Goal: Communication & Community: Answer question/provide support

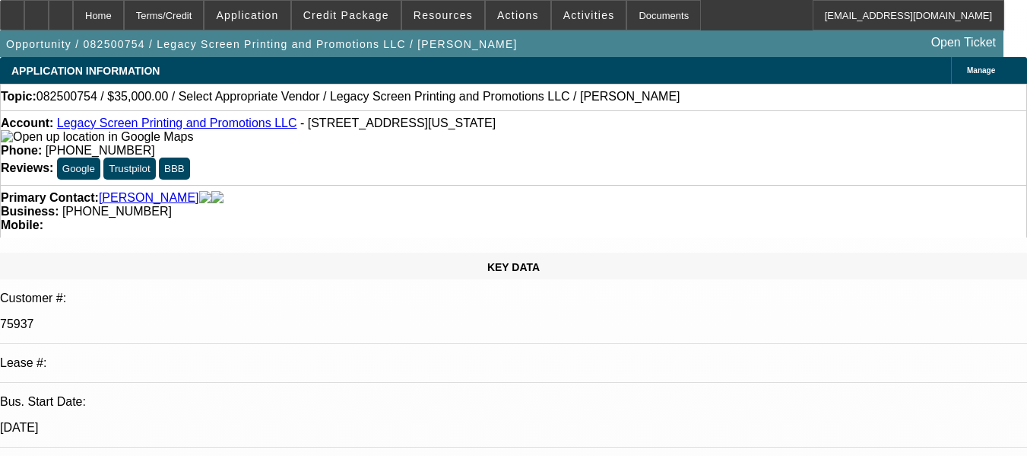
select select "0"
select select "2"
select select "0.1"
select select "1"
select select "2"
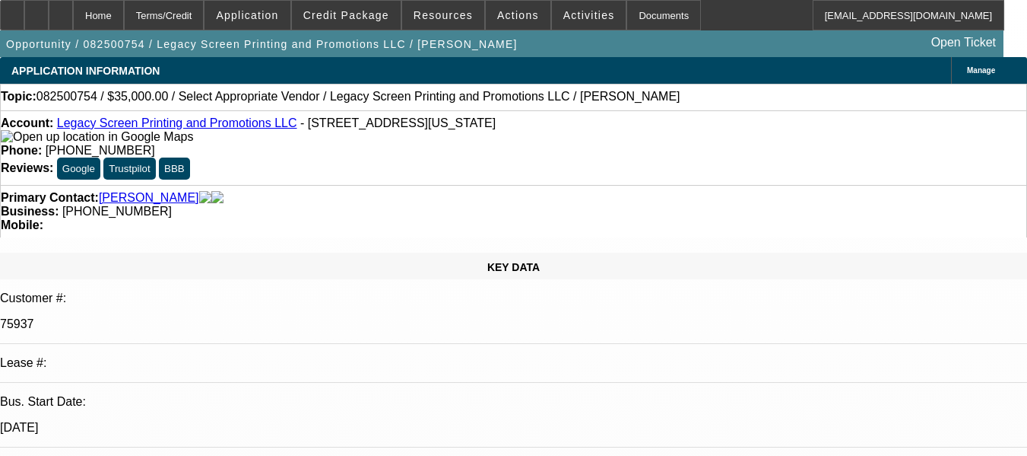
select select "4"
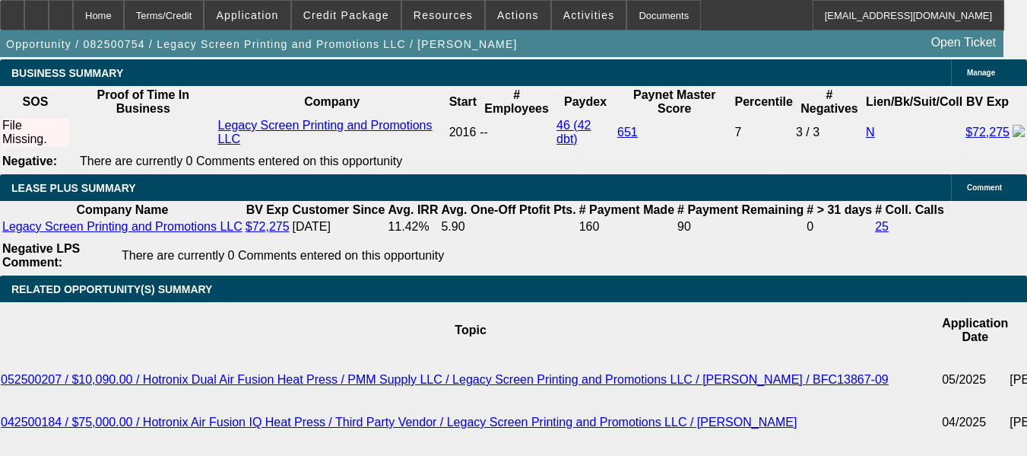
scroll to position [2510, 0]
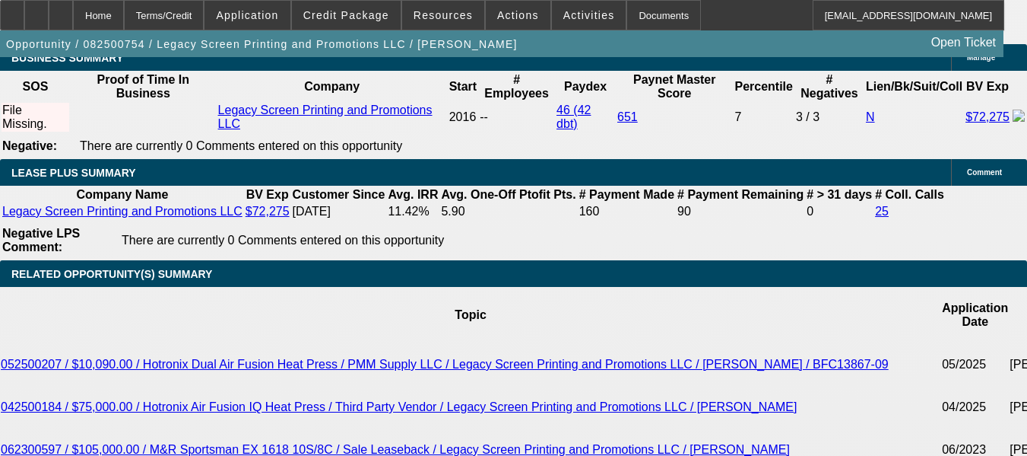
radio input "true"
paste textarea "#08 AND #09 ARE FAIRLY NEW DEALS. THE CUSTOMER HAS A STRONG PAYMENT HISTORY WIT…"
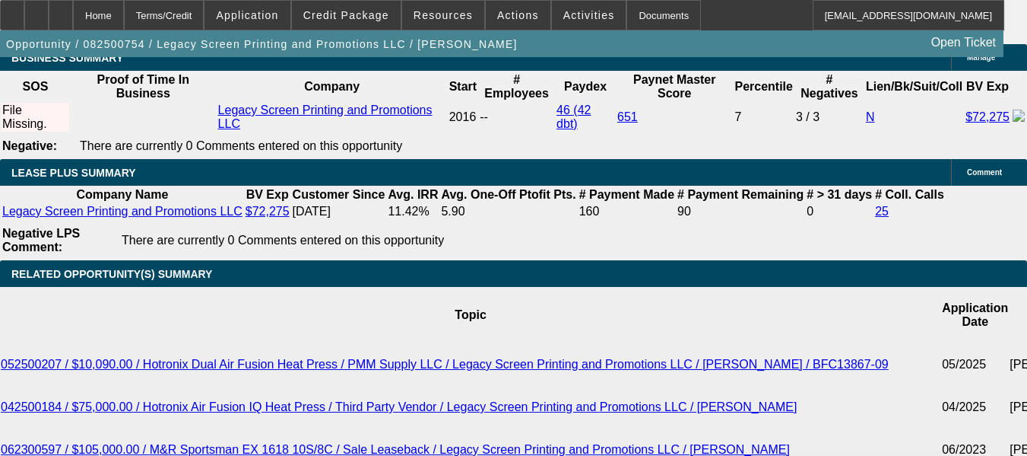
scroll to position [110, 0]
type textarea "#08 AND #09 ARE FAIRLY NEW DEALS. THE CUSTOMER HAS A STRONG PAYMENT HISTORY WIT…"
radio input "false"
radio input "true"
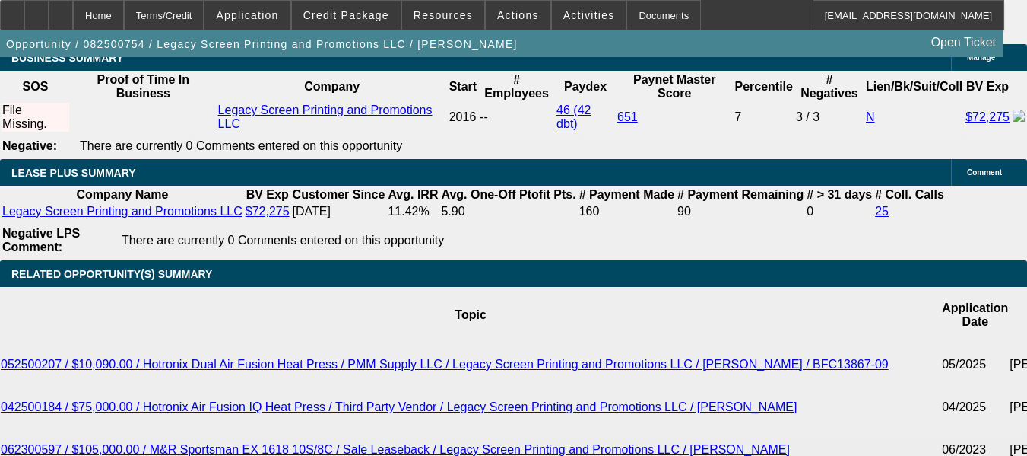
scroll to position [0, 0]
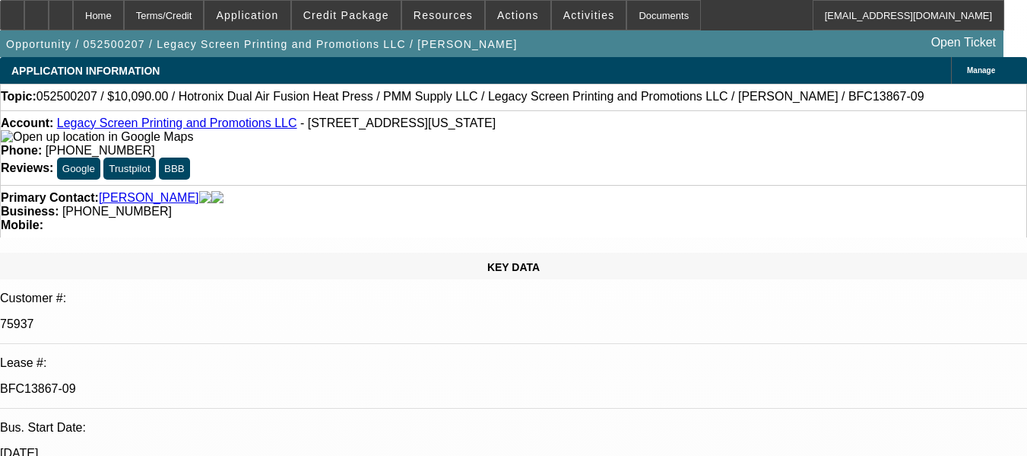
select select "0"
select select "2"
select select "0"
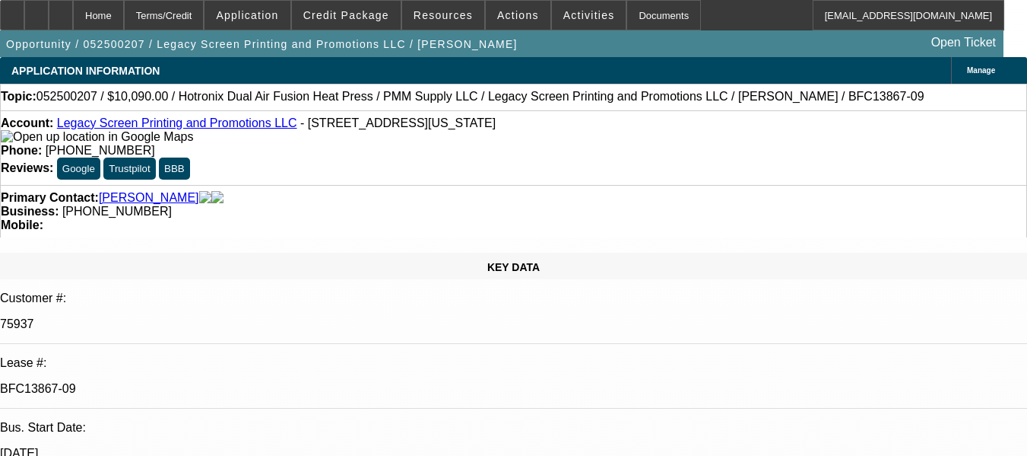
select select "0"
select select "2"
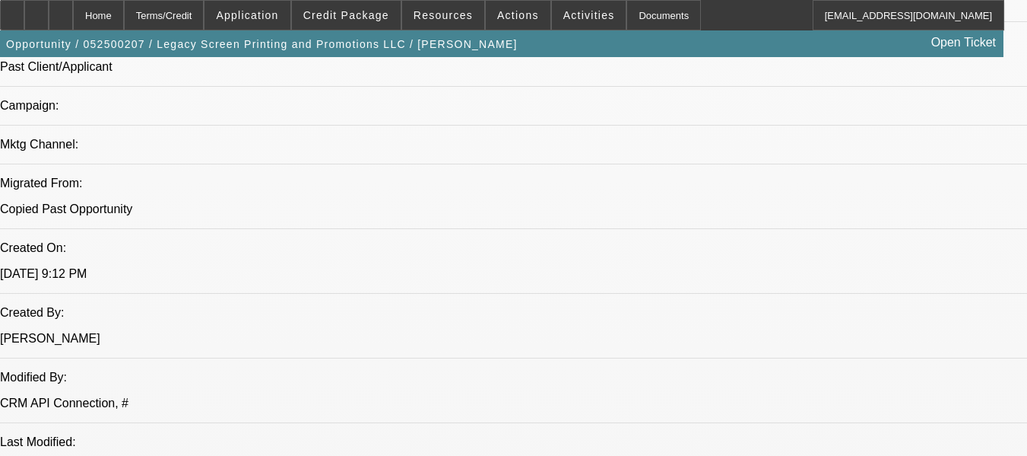
scroll to position [1141, 0]
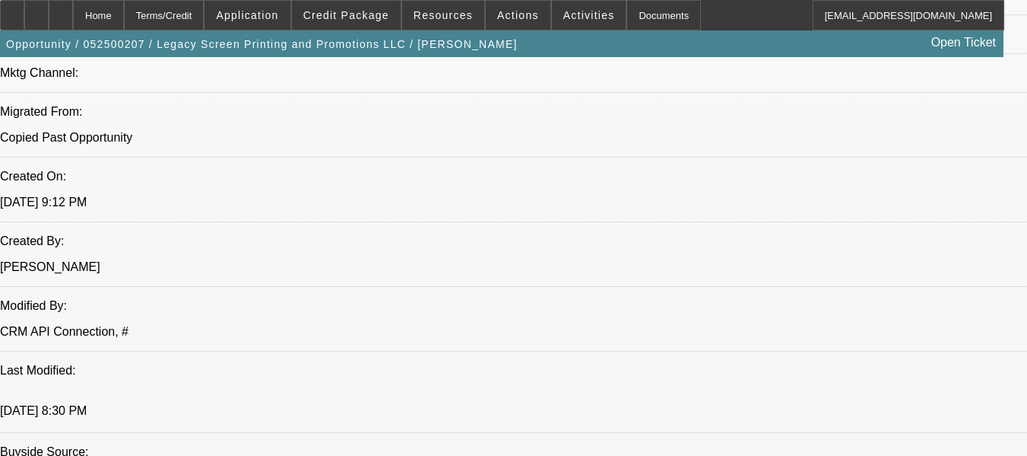
drag, startPoint x: 468, startPoint y: 193, endPoint x: 279, endPoint y: 153, distance: 192.9
drag, startPoint x: 423, startPoint y: 208, endPoint x: 433, endPoint y: 212, distance: 10.9
drag, startPoint x: 469, startPoint y: 195, endPoint x: 279, endPoint y: 152, distance: 195.0
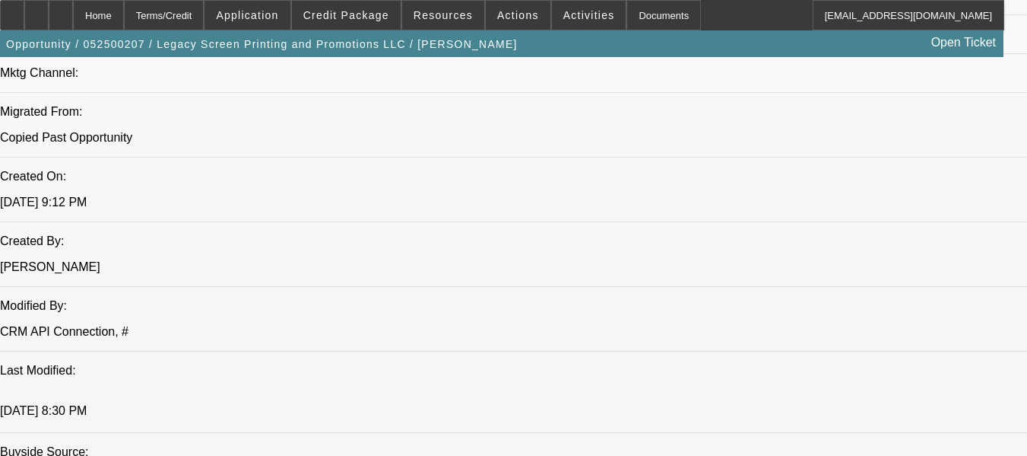
copy span "#08 IS BRAND NEW DEAL. THE CUSTOMER HAS A STRONG PAYMENT HISTORY WITH ALL PAYME…"
